Goal: Task Accomplishment & Management: Use online tool/utility

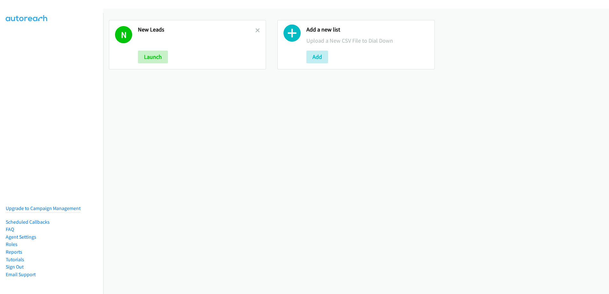
click at [259, 30] on div "N New Leads Launch" at bounding box center [187, 44] width 157 height 49
click at [255, 31] on icon at bounding box center [257, 31] width 4 height 4
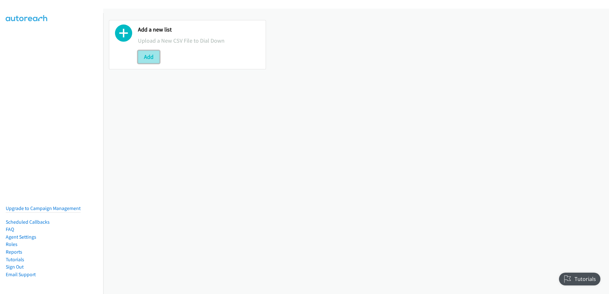
click at [148, 56] on button "Add" at bounding box center [149, 57] width 22 height 13
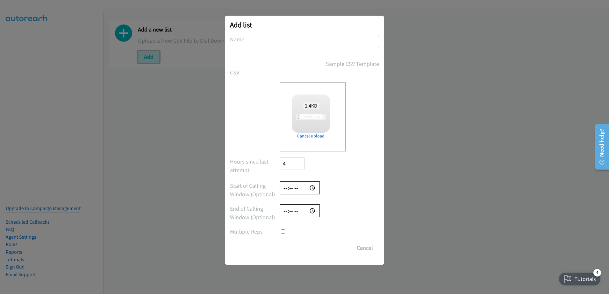
checkbox input "true"
click at [346, 52] on div at bounding box center [329, 44] width 99 height 19
click at [349, 42] on input "text" at bounding box center [329, 41] width 99 height 13
type input "New Leads"
click at [298, 249] on input "Save List" at bounding box center [296, 248] width 33 height 13
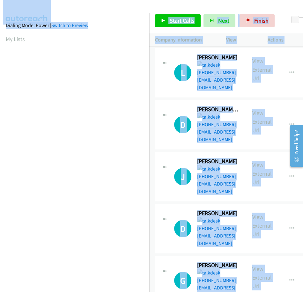
drag, startPoint x: 149, startPoint y: 13, endPoint x: 124, endPoint y: 15, distance: 25.2
click at [124, 15] on main "Start Calls Pause Next Finish Paused 0 Company Information Info Status View Act…" at bounding box center [151, 15] width 303 height 30
drag, startPoint x: 124, startPoint y: 15, endPoint x: 102, endPoint y: 10, distance: 23.2
click at [102, 10] on div at bounding box center [148, 12] width 297 height 25
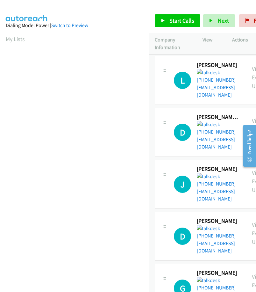
click at [189, 10] on div "Start Calls Pause Next Finish Paused 0" at bounding box center [202, 21] width 107 height 25
drag, startPoint x: 183, startPoint y: 18, endPoint x: 189, endPoint y: 17, distance: 5.7
click at [183, 18] on span "Start Calls" at bounding box center [181, 20] width 25 height 7
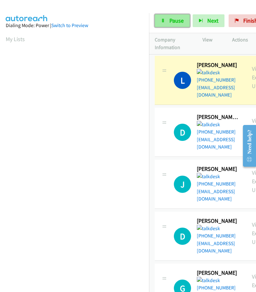
click at [177, 22] on span "Pause" at bounding box center [176, 20] width 14 height 7
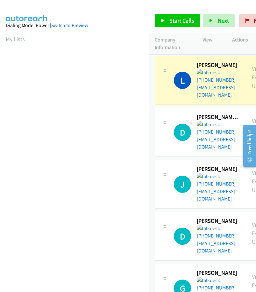
click at [123, 14] on aside "Dialing Mode: Power | Switch to Preview My Lists" at bounding box center [74, 189] width 149 height 353
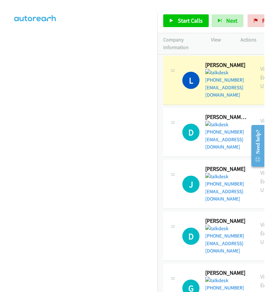
scroll to position [65, 0]
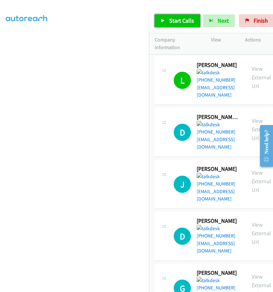
click at [187, 22] on span "Start Calls" at bounding box center [181, 20] width 25 height 7
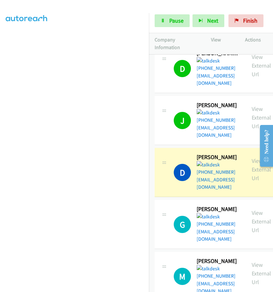
scroll to position [159, 0]
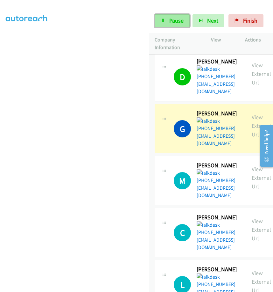
click at [175, 22] on span "Pause" at bounding box center [176, 20] width 14 height 7
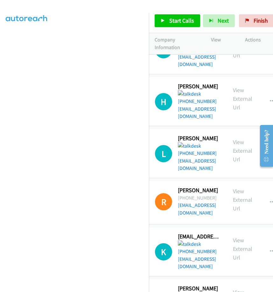
scroll to position [446, 52]
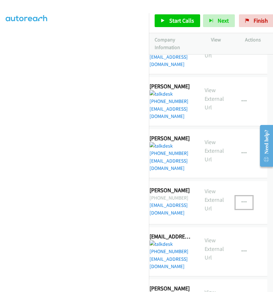
click at [242, 200] on icon "button" at bounding box center [244, 202] width 5 height 5
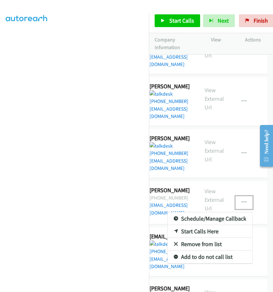
click at [185, 238] on link "Remove from list" at bounding box center [210, 244] width 85 height 13
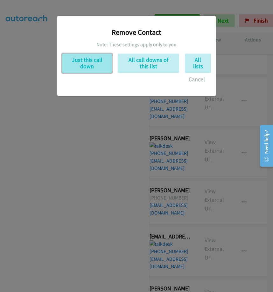
click at [85, 66] on button "Just this call down" at bounding box center [87, 63] width 50 height 19
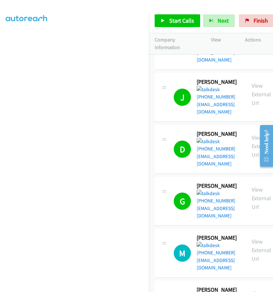
scroll to position [159, 0]
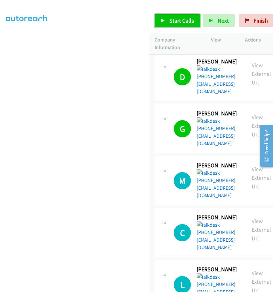
click at [170, 21] on span "Start Calls" at bounding box center [181, 20] width 25 height 7
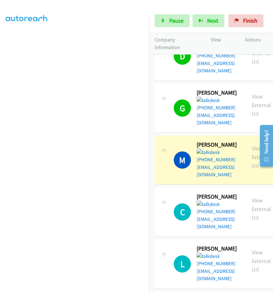
scroll to position [191, 0]
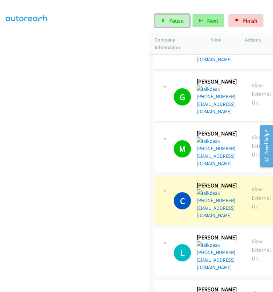
drag, startPoint x: 178, startPoint y: 16, endPoint x: 204, endPoint y: 24, distance: 27.0
click at [178, 16] on link "Pause" at bounding box center [172, 20] width 35 height 13
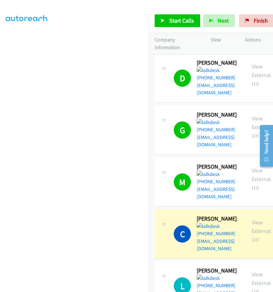
scroll to position [127, 0]
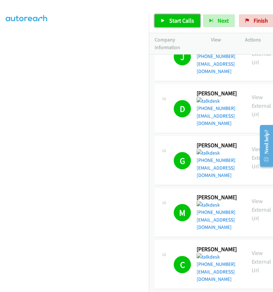
click at [185, 21] on span "Start Calls" at bounding box center [181, 20] width 25 height 7
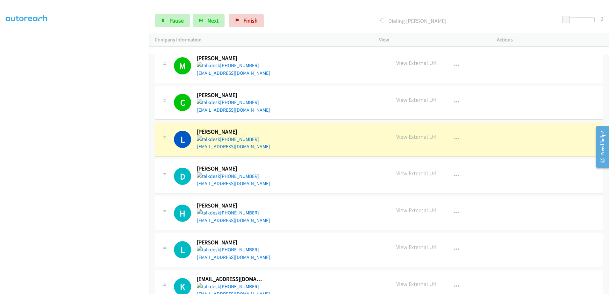
scroll to position [154, 0]
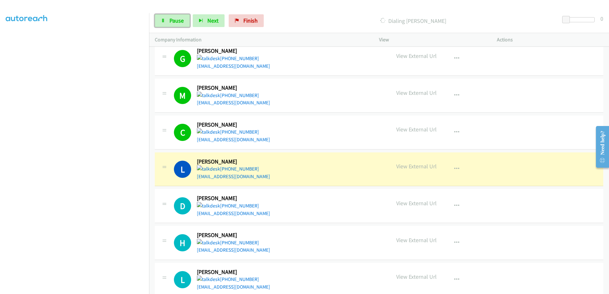
drag, startPoint x: 167, startPoint y: 21, endPoint x: 309, endPoint y: 67, distance: 149.1
click at [168, 21] on link "Pause" at bounding box center [172, 20] width 35 height 13
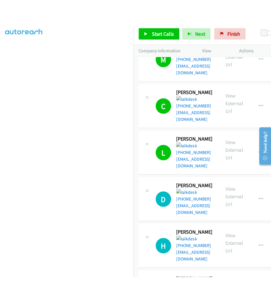
scroll to position [292, 0]
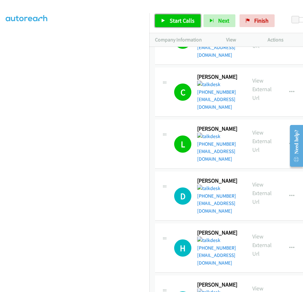
click at [185, 25] on link "Start Calls" at bounding box center [178, 20] width 46 height 13
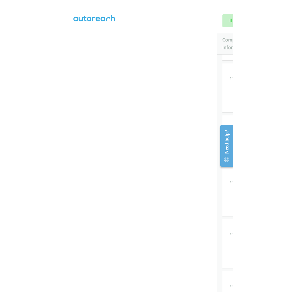
scroll to position [291, 0]
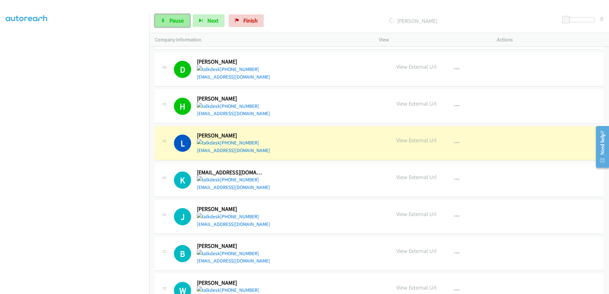
click at [183, 19] on span "Pause" at bounding box center [176, 20] width 14 height 7
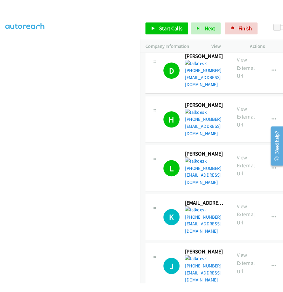
scroll to position [411, 0]
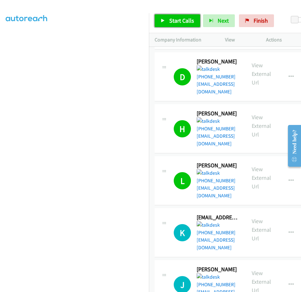
drag, startPoint x: 180, startPoint y: 22, endPoint x: 241, endPoint y: 32, distance: 62.0
click at [181, 21] on span "Start Calls" at bounding box center [181, 20] width 25 height 7
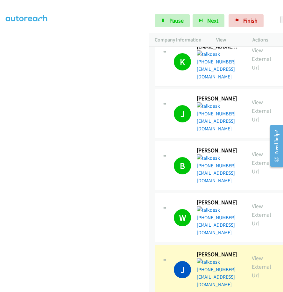
scroll to position [602, 0]
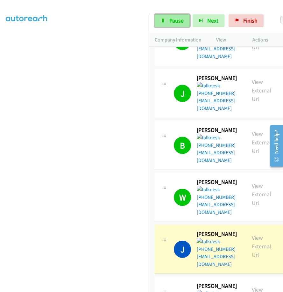
click at [168, 20] on link "Pause" at bounding box center [172, 20] width 35 height 13
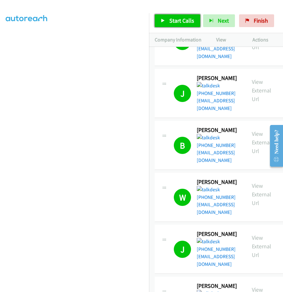
click at [170, 18] on span "Start Calls" at bounding box center [181, 20] width 25 height 7
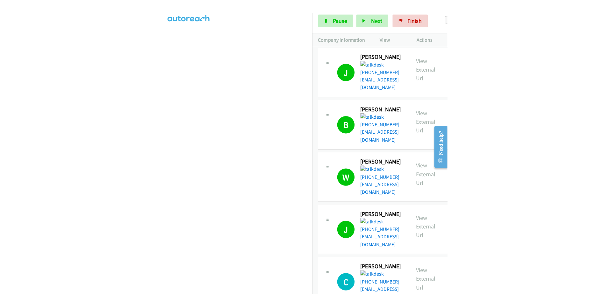
scroll to position [634, 0]
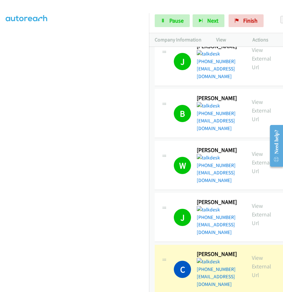
drag, startPoint x: 152, startPoint y: 232, endPoint x: 156, endPoint y: 233, distance: 4.2
click at [175, 18] on span "Pause" at bounding box center [176, 20] width 14 height 7
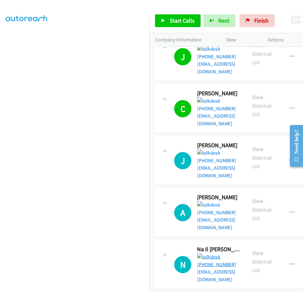
scroll to position [825, 0]
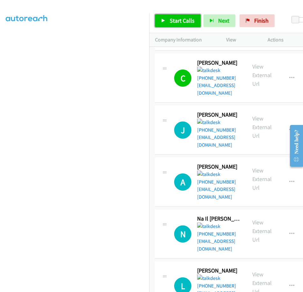
drag, startPoint x: 161, startPoint y: 21, endPoint x: 166, endPoint y: 26, distance: 7.2
click at [161, 22] on icon at bounding box center [163, 21] width 4 height 4
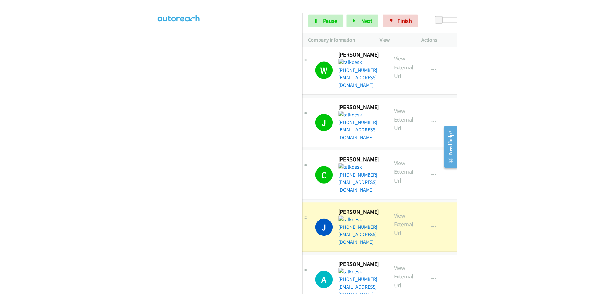
scroll to position [634, 12]
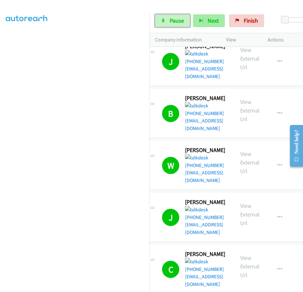
drag, startPoint x: 173, startPoint y: 16, endPoint x: 201, endPoint y: 22, distance: 28.7
click at [173, 16] on link "Pause" at bounding box center [172, 20] width 35 height 13
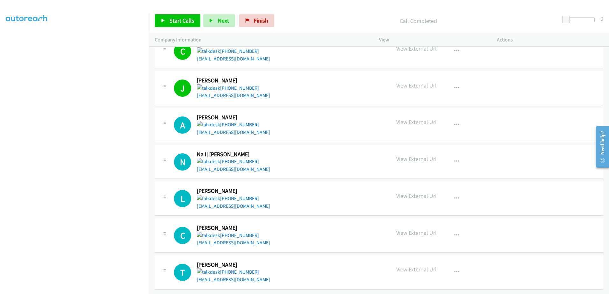
scroll to position [513, 0]
